Goal: Task Accomplishment & Management: Manage account settings

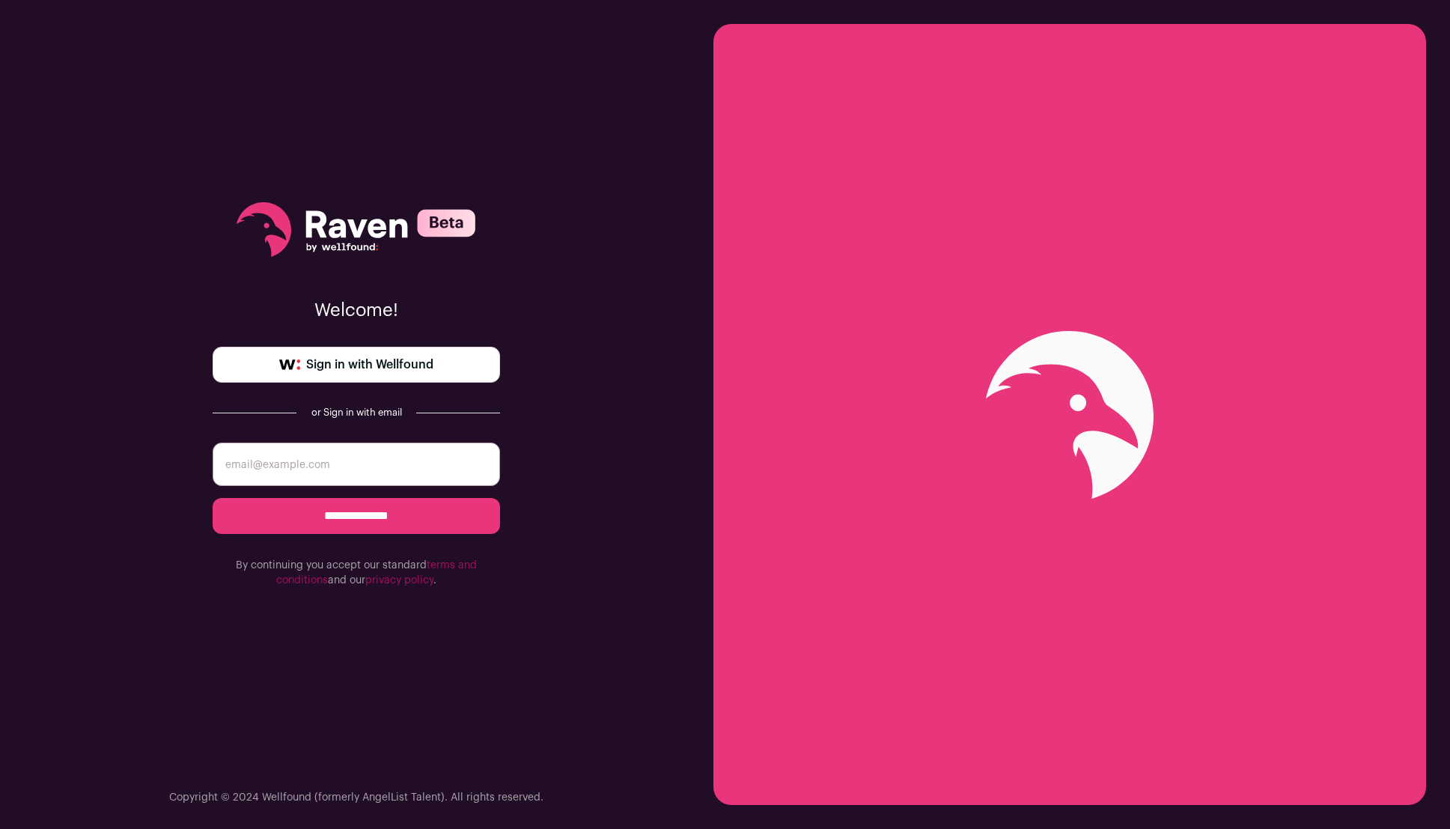
click at [354, 469] on input "email" at bounding box center [356, 463] width 287 height 43
type input "snafu1138@gmail.com"
click at [355, 514] on input "**********" at bounding box center [356, 516] width 287 height 36
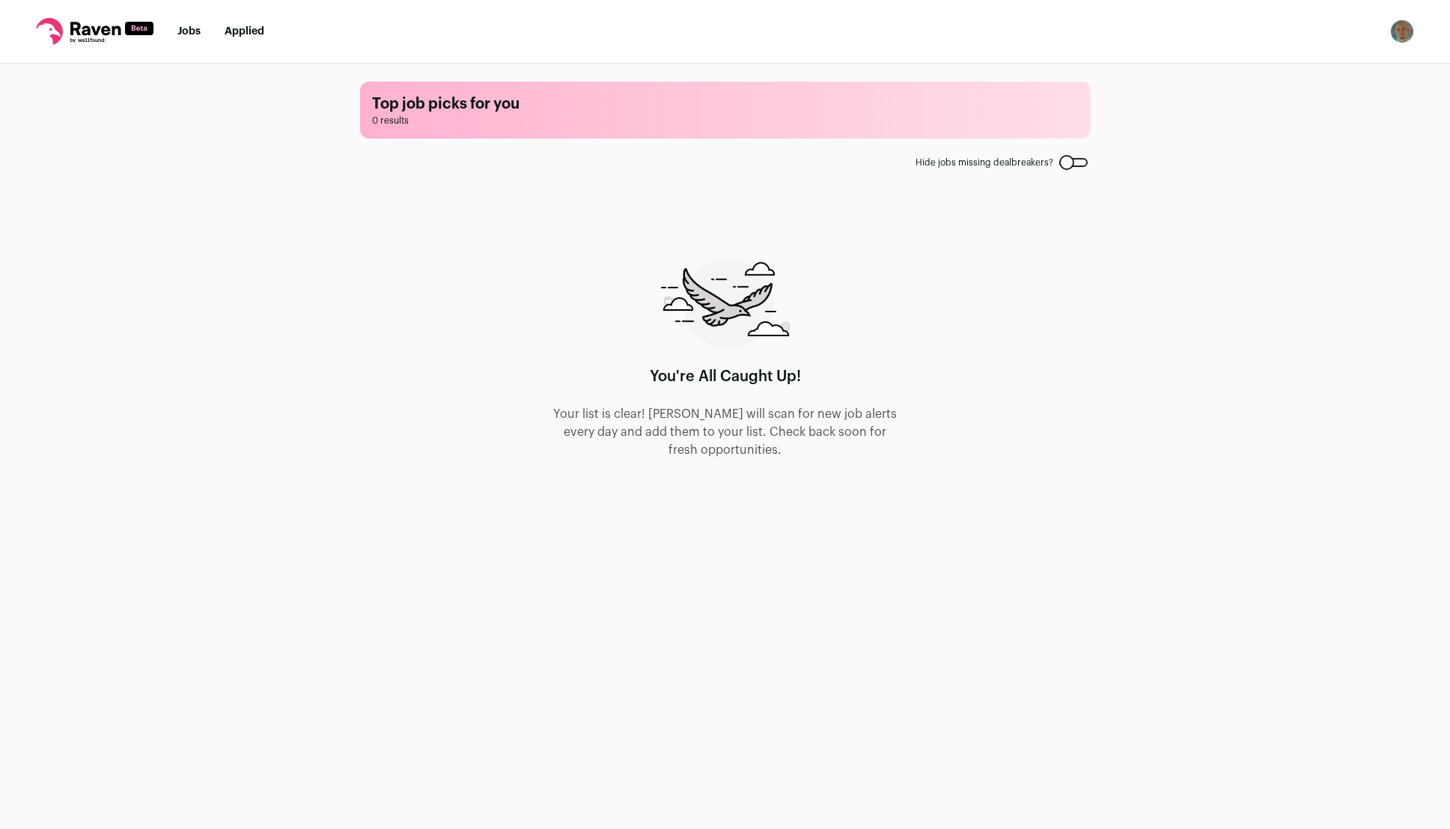
click at [193, 34] on link "Jobs" at bounding box center [188, 31] width 23 height 10
click at [1401, 31] on img "Open dropdown" at bounding box center [1402, 31] width 24 height 24
click at [1314, 64] on link "Settings" at bounding box center [1330, 70] width 165 height 36
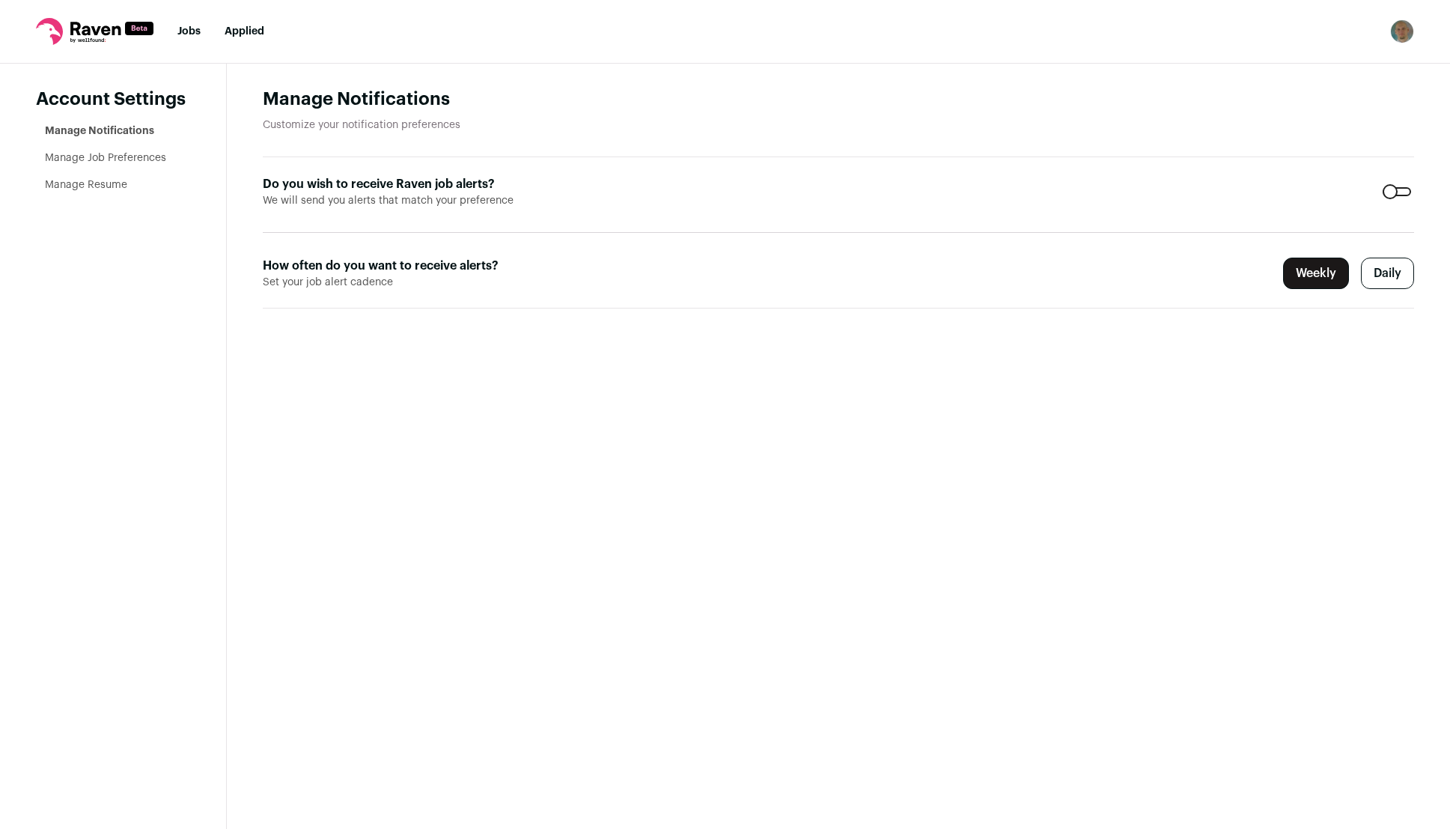
click at [1412, 273] on label "Daily" at bounding box center [1387, 273] width 53 height 31
click at [1394, 272] on label "Daily" at bounding box center [1387, 273] width 53 height 31
click at [1392, 273] on label "Daily" at bounding box center [1387, 273] width 53 height 31
click at [107, 155] on link "Manage Job Preferences" at bounding box center [105, 158] width 121 height 10
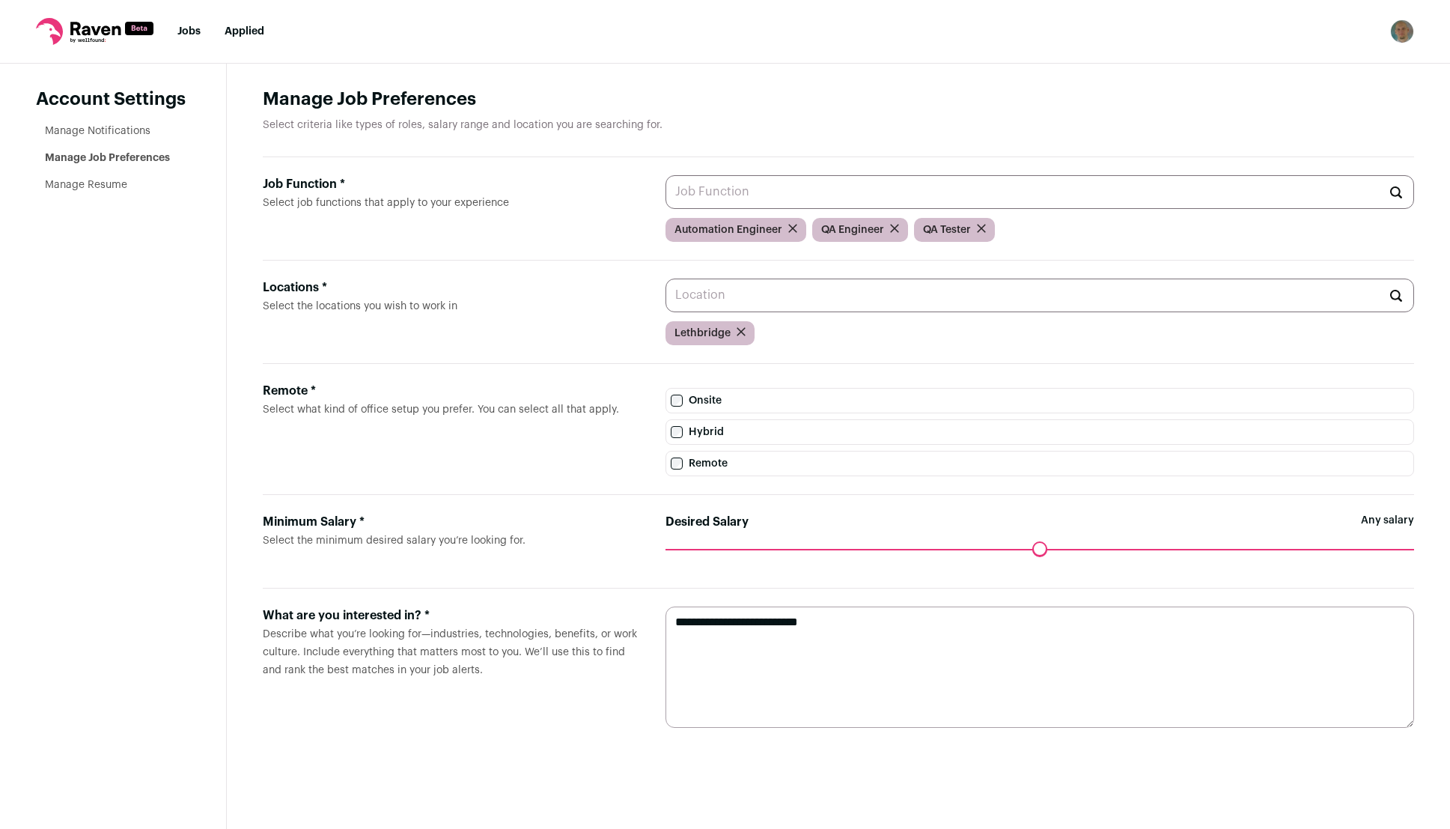
click at [738, 334] on icon "submit" at bounding box center [741, 331] width 7 height 7
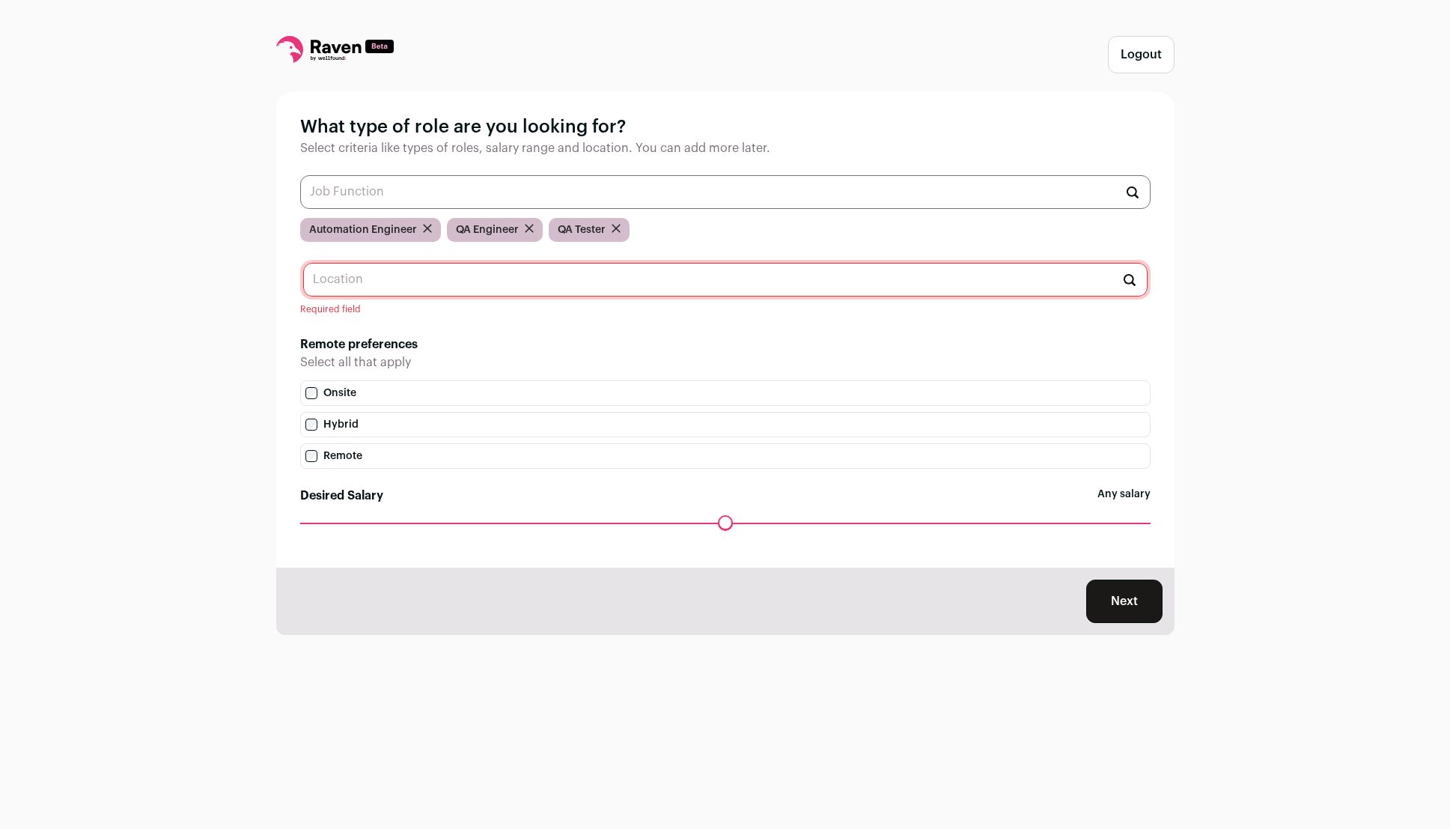
click at [395, 281] on input "text" at bounding box center [725, 280] width 844 height 34
type input "U"
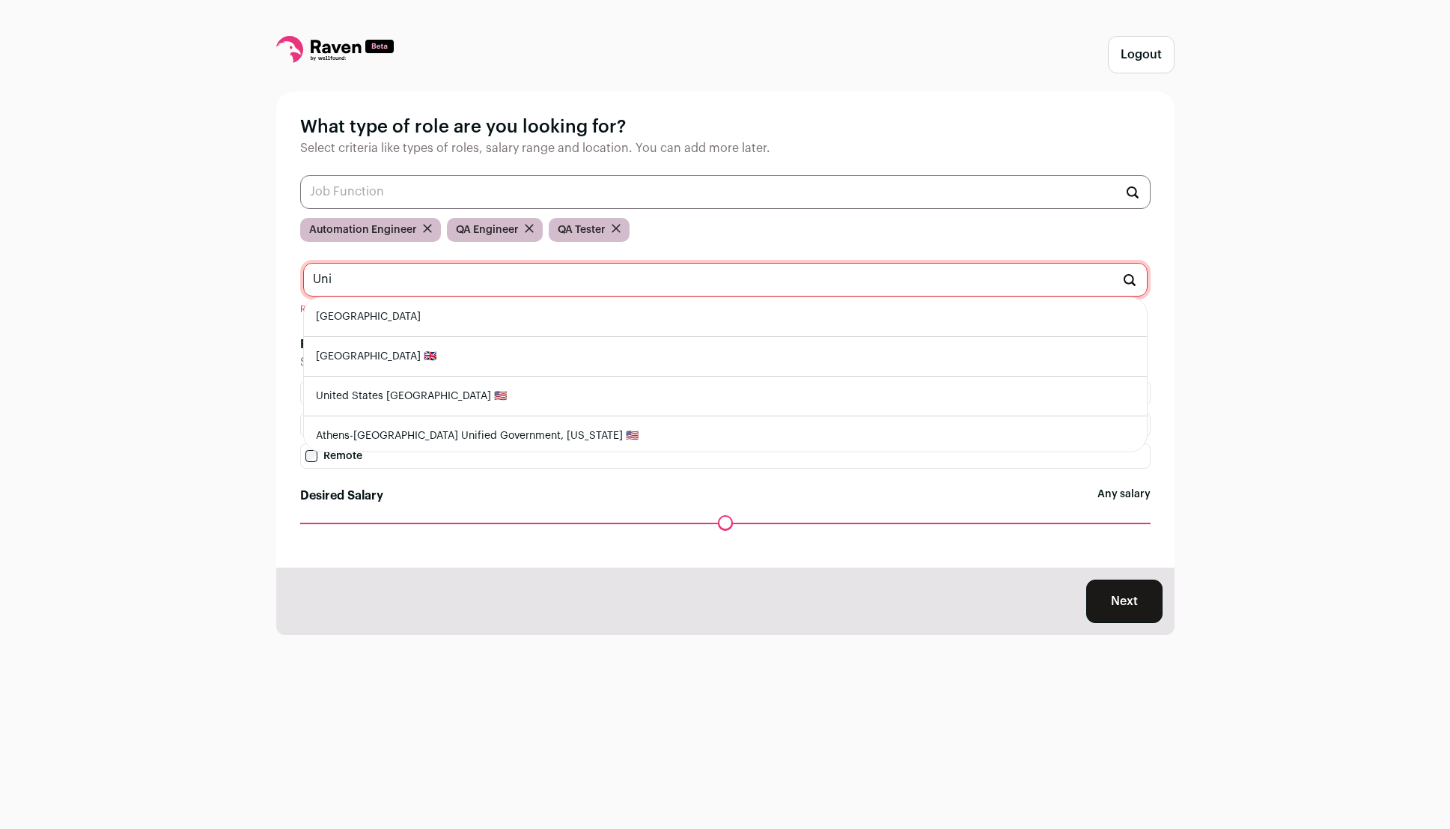
click at [399, 317] on li "[GEOGRAPHIC_DATA]" at bounding box center [725, 317] width 843 height 40
type input "[GEOGRAPHIC_DATA]"
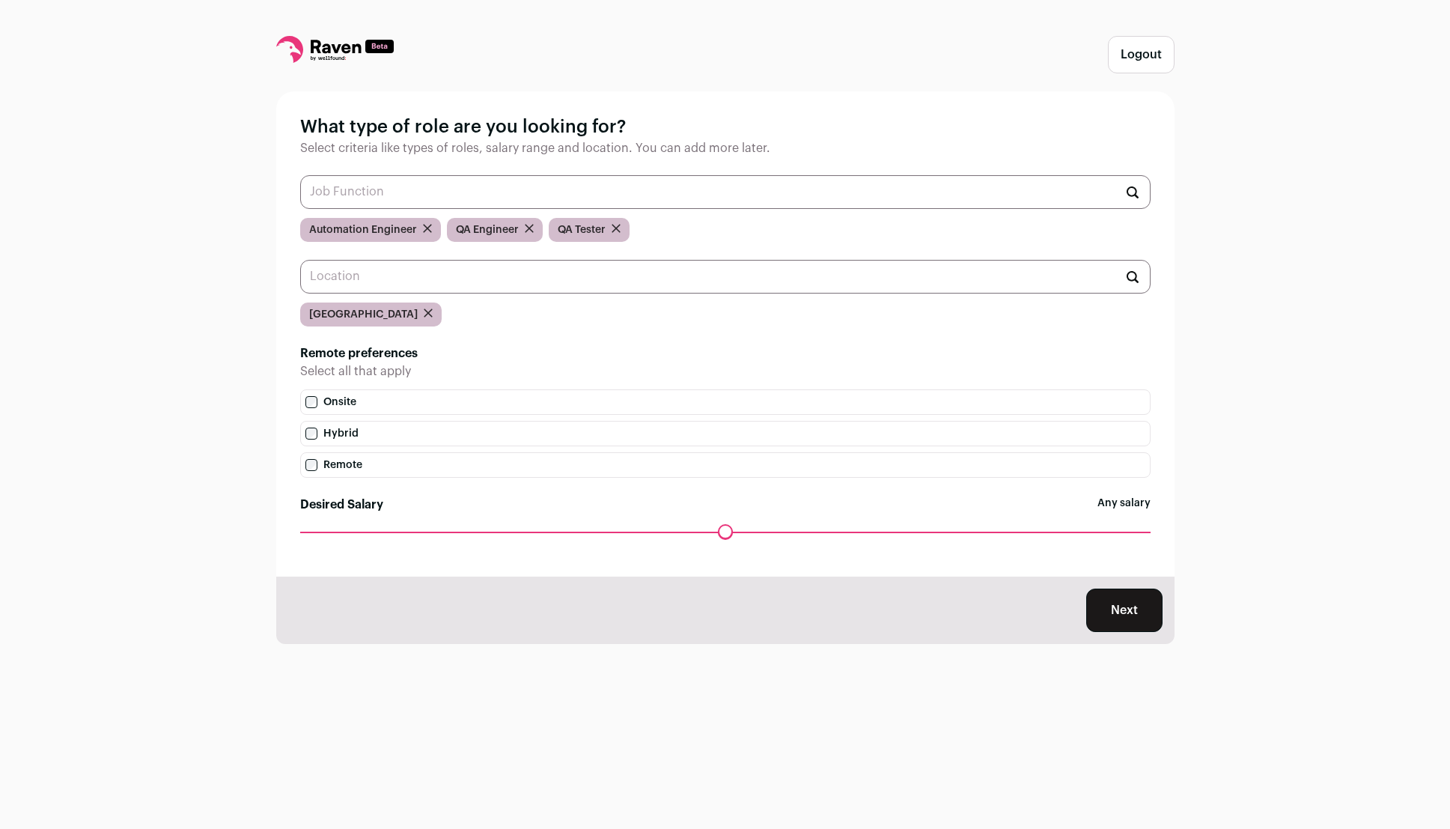
click at [435, 292] on input "text" at bounding box center [725, 277] width 850 height 34
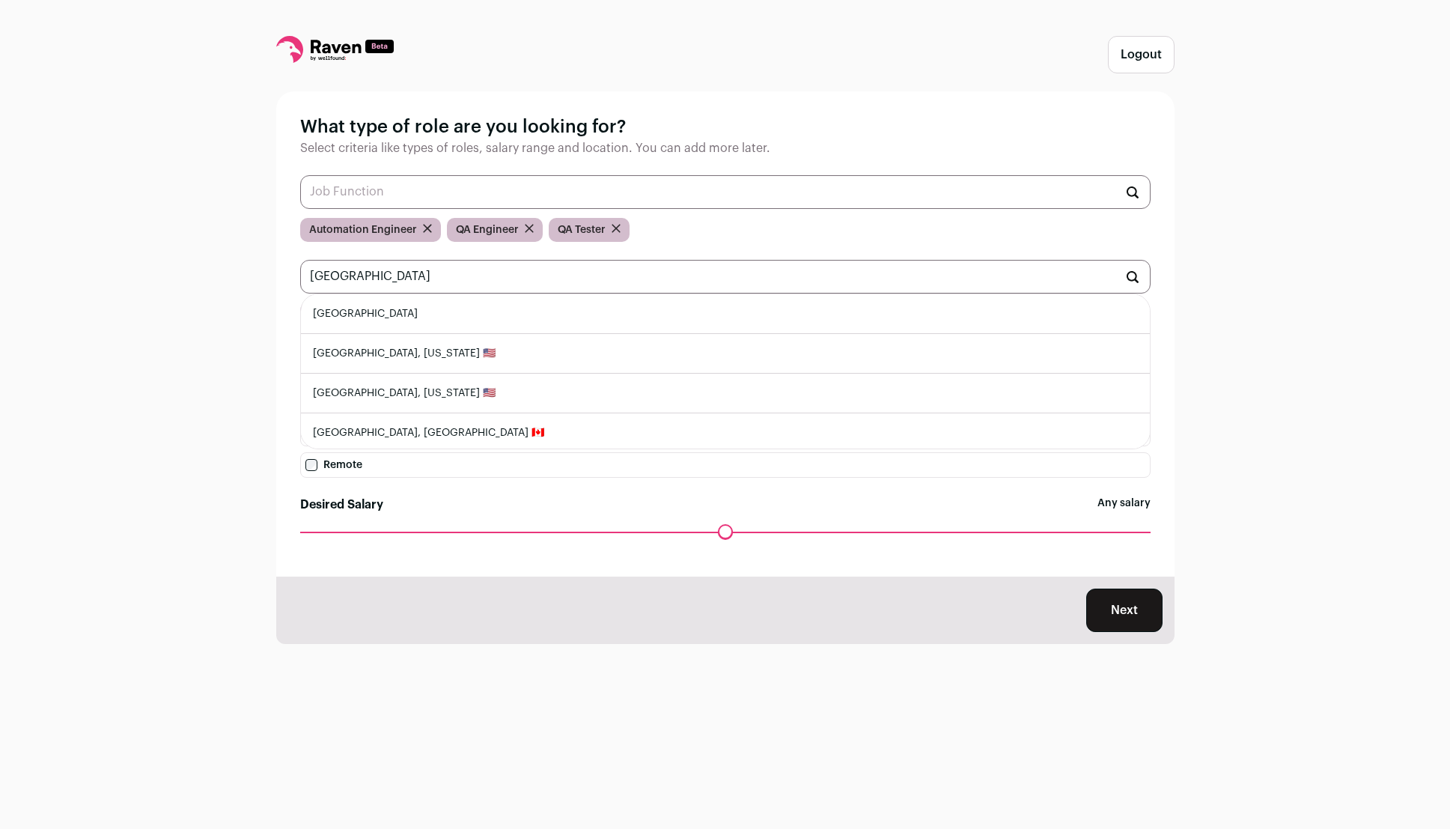
type input "[GEOGRAPHIC_DATA]"
click at [439, 318] on li "[GEOGRAPHIC_DATA]" at bounding box center [725, 314] width 849 height 40
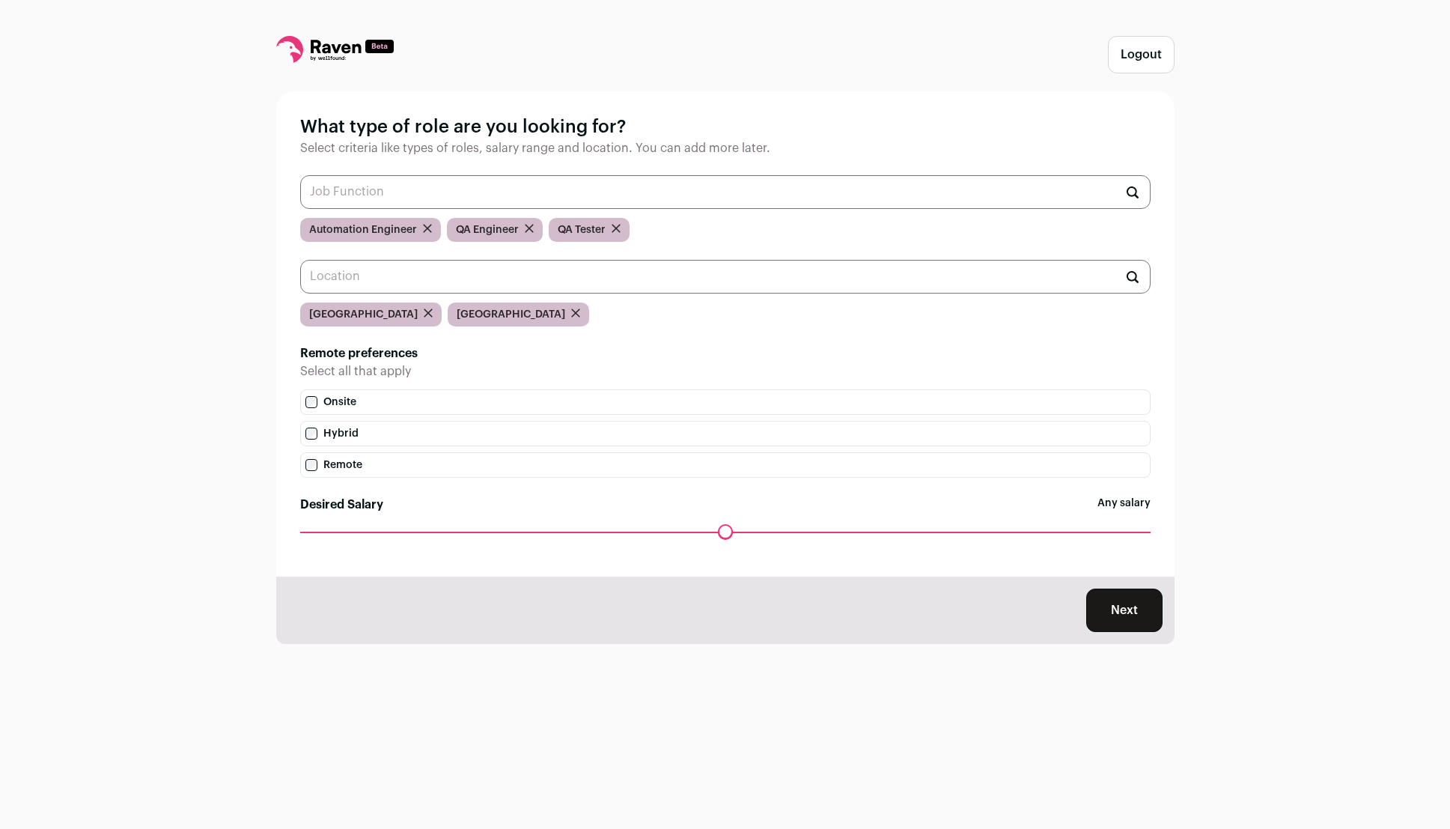
click at [424, 270] on input "text" at bounding box center [725, 277] width 850 height 34
click at [451, 309] on li "[GEOGRAPHIC_DATA] 🇬🇧" at bounding box center [725, 314] width 849 height 40
type input "[GEOGRAPHIC_DATA] 🇬🇧"
click at [1134, 615] on button "Next" at bounding box center [1124, 609] width 76 height 43
